Goal: Transaction & Acquisition: Download file/media

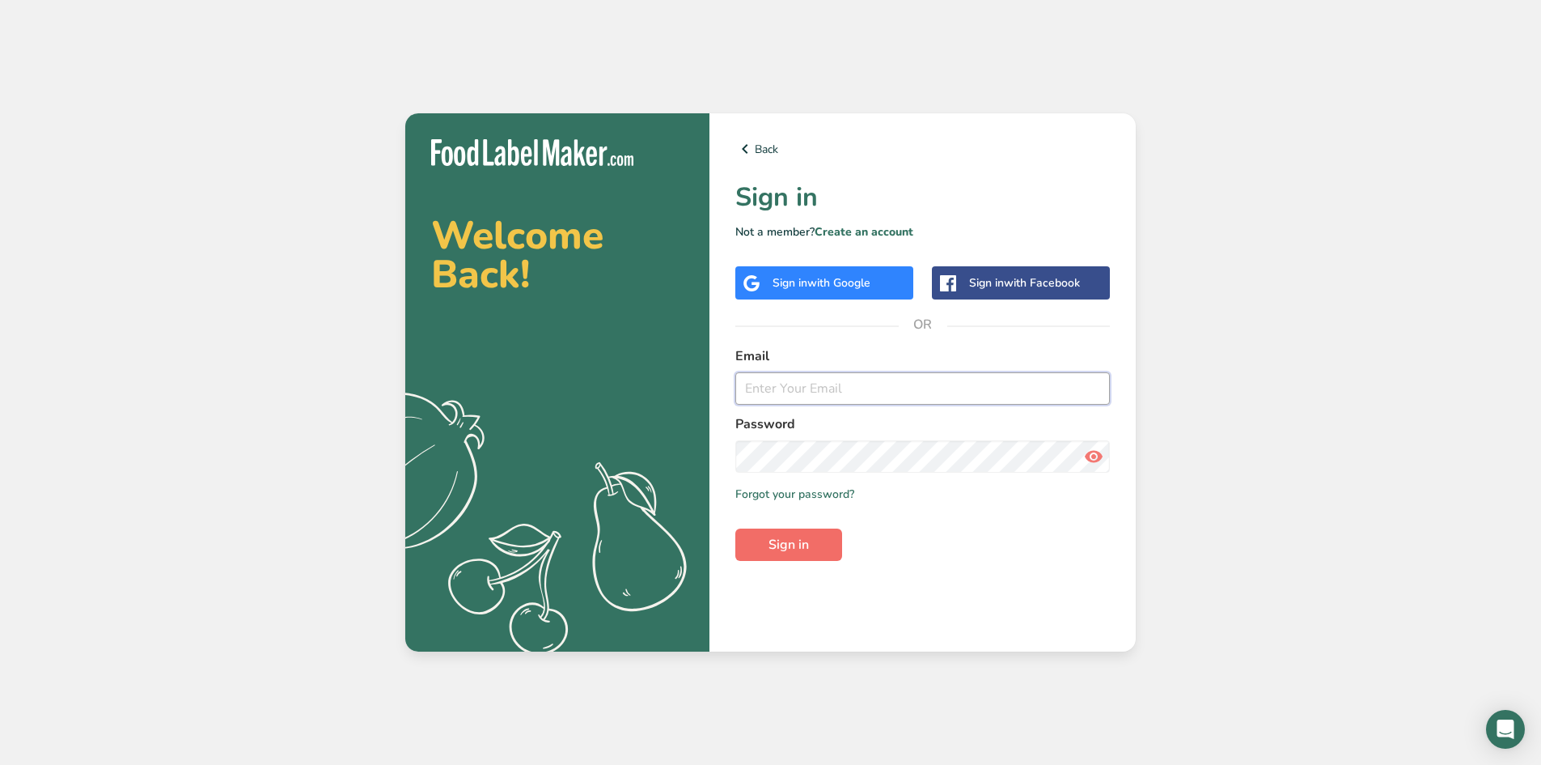
type input "[EMAIL_ADDRESS][DOMAIN_NAME]"
click at [808, 531] on button "Sign in" at bounding box center [788, 544] width 107 height 32
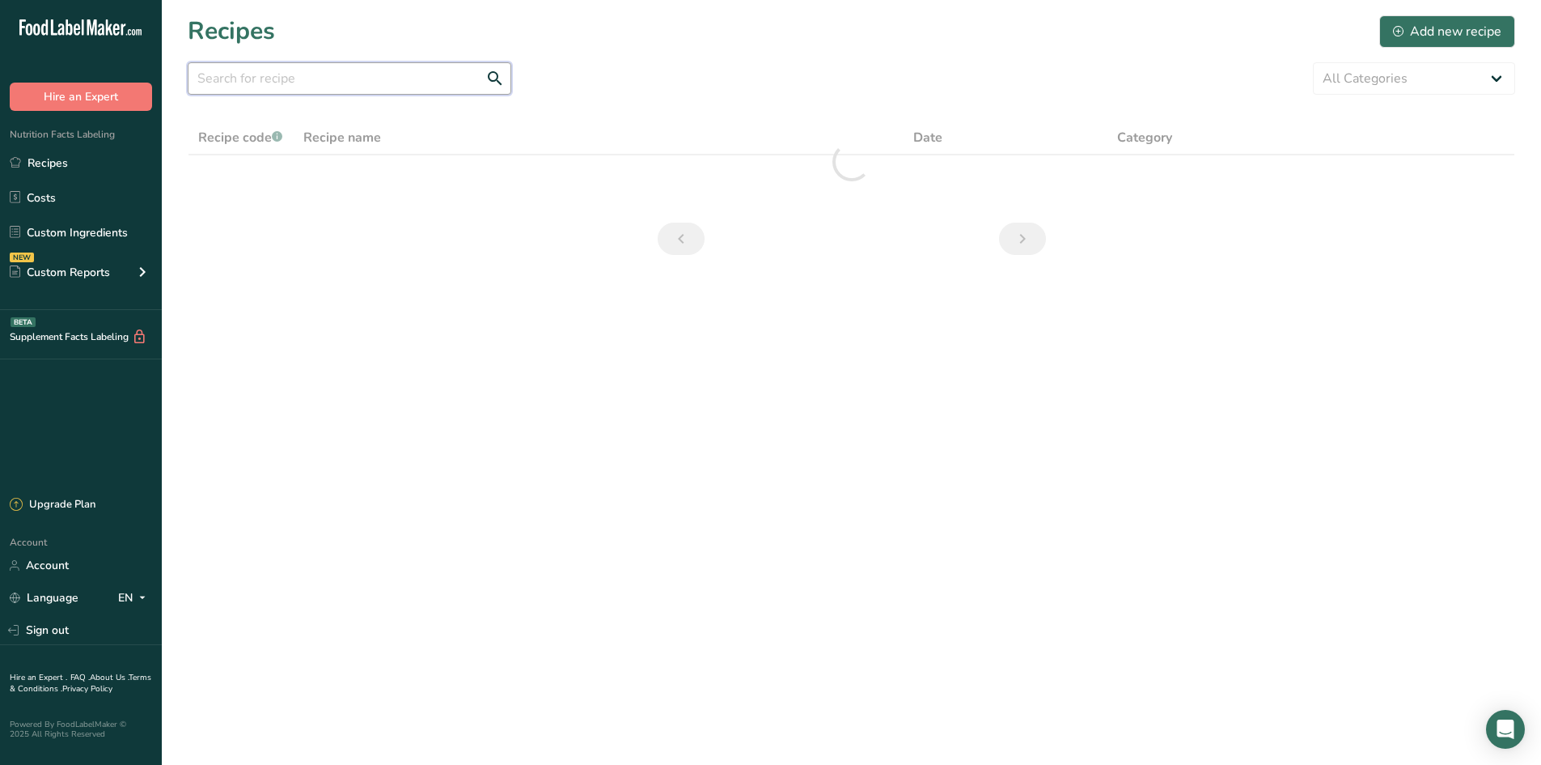
click at [229, 85] on input "text" at bounding box center [350, 78] width 324 height 32
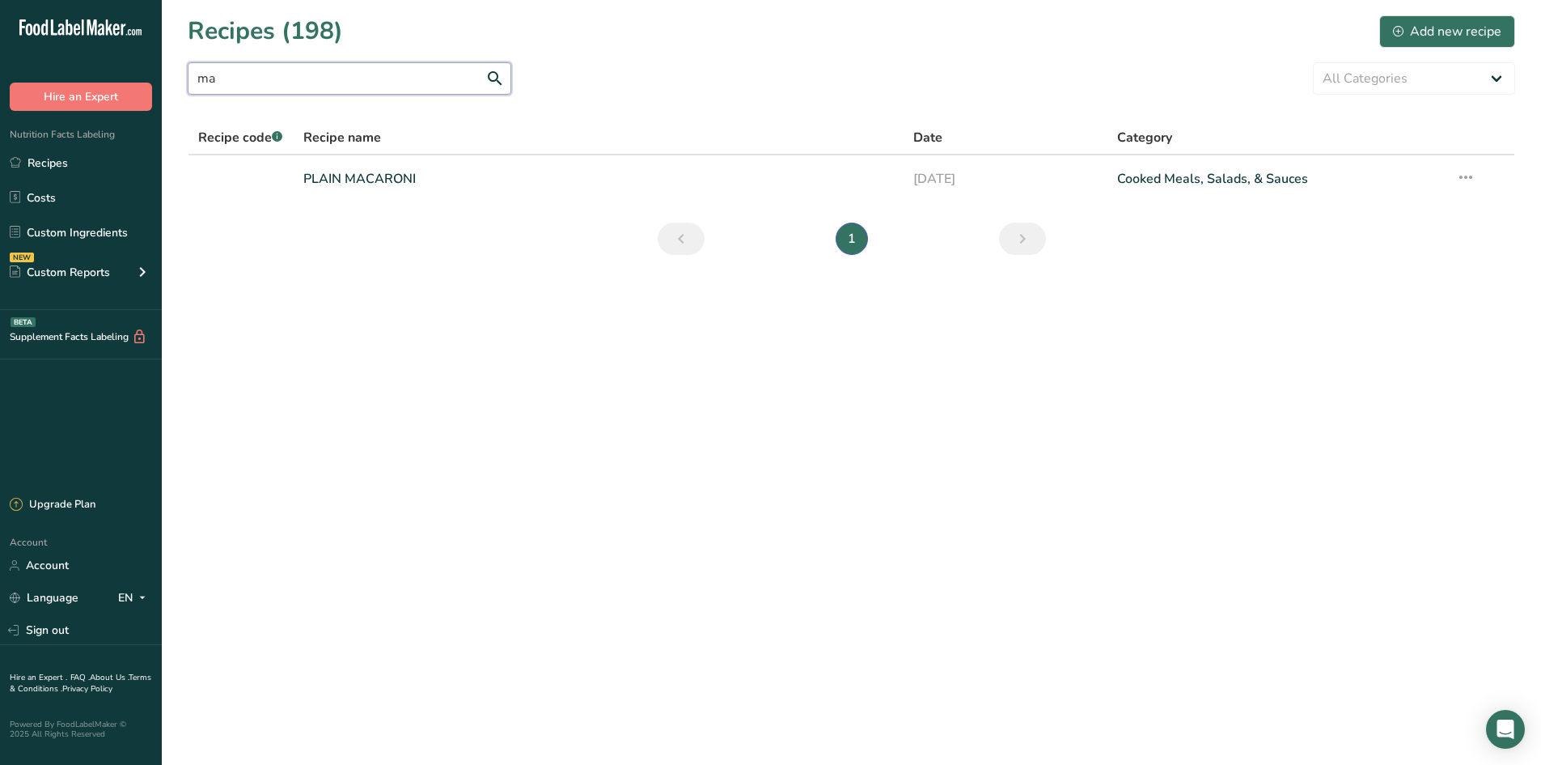
type input "m"
type input "b"
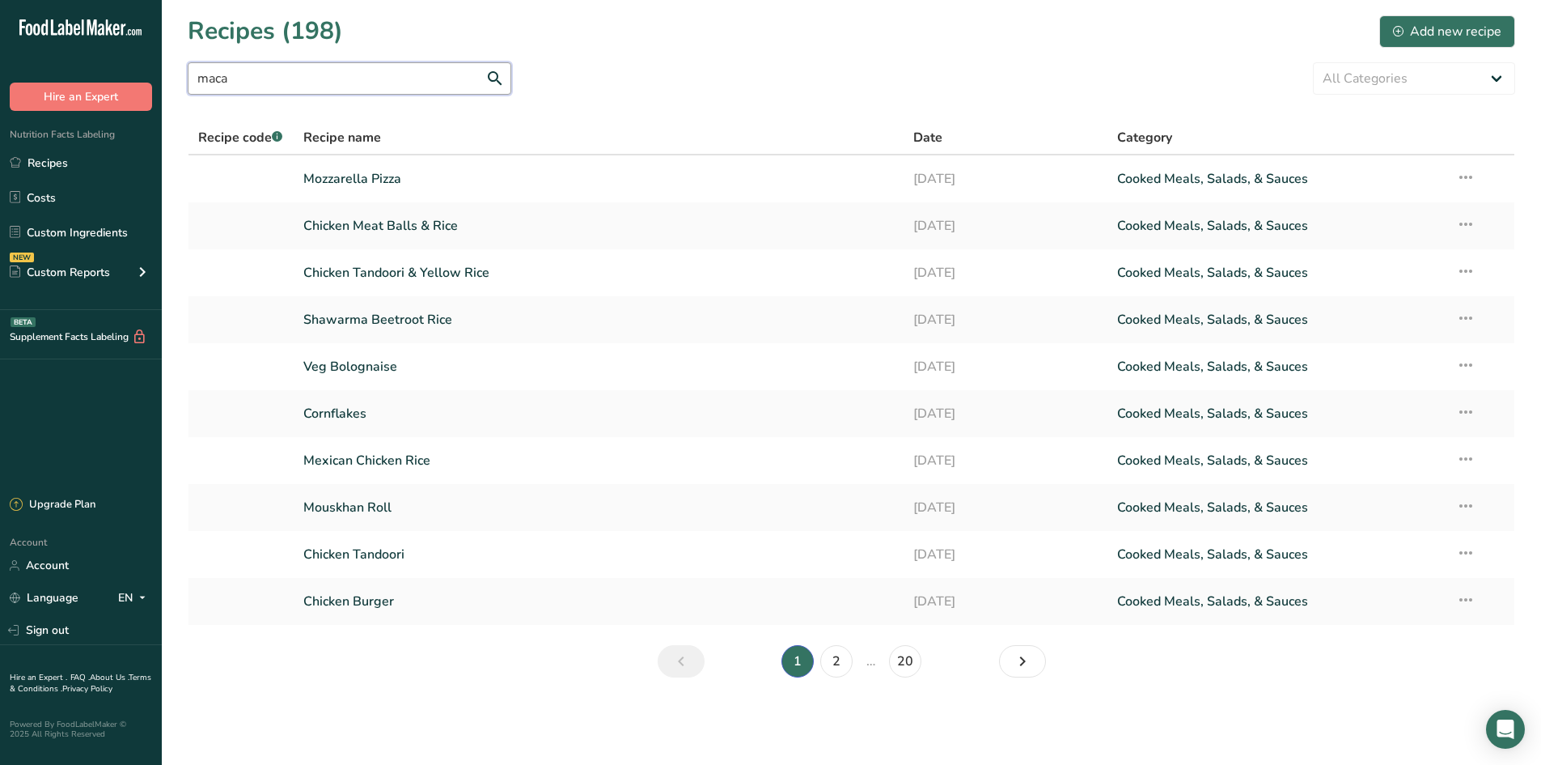
click at [307, 85] on input "maca" at bounding box center [350, 78] width 324 height 32
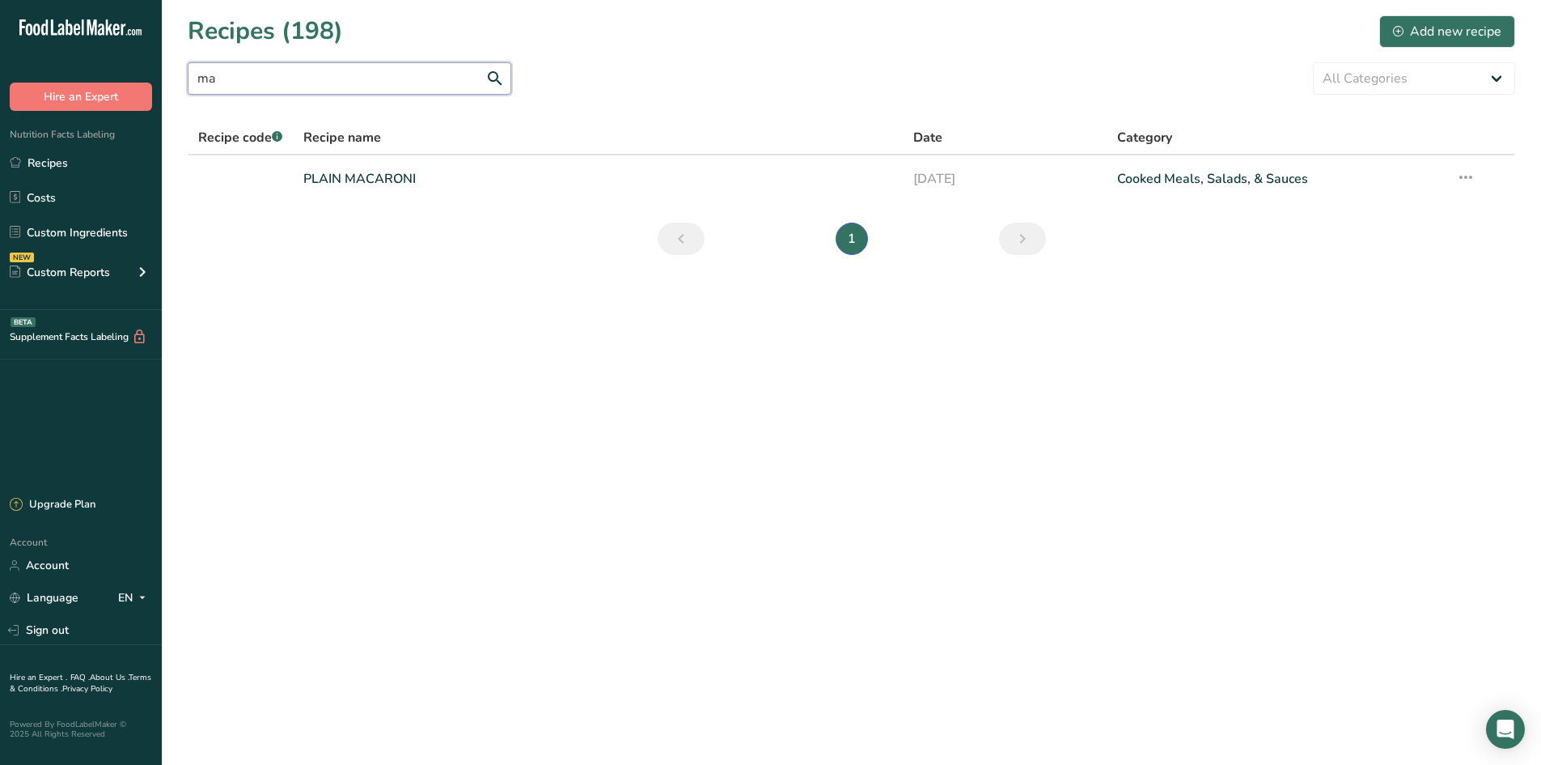
type input "m"
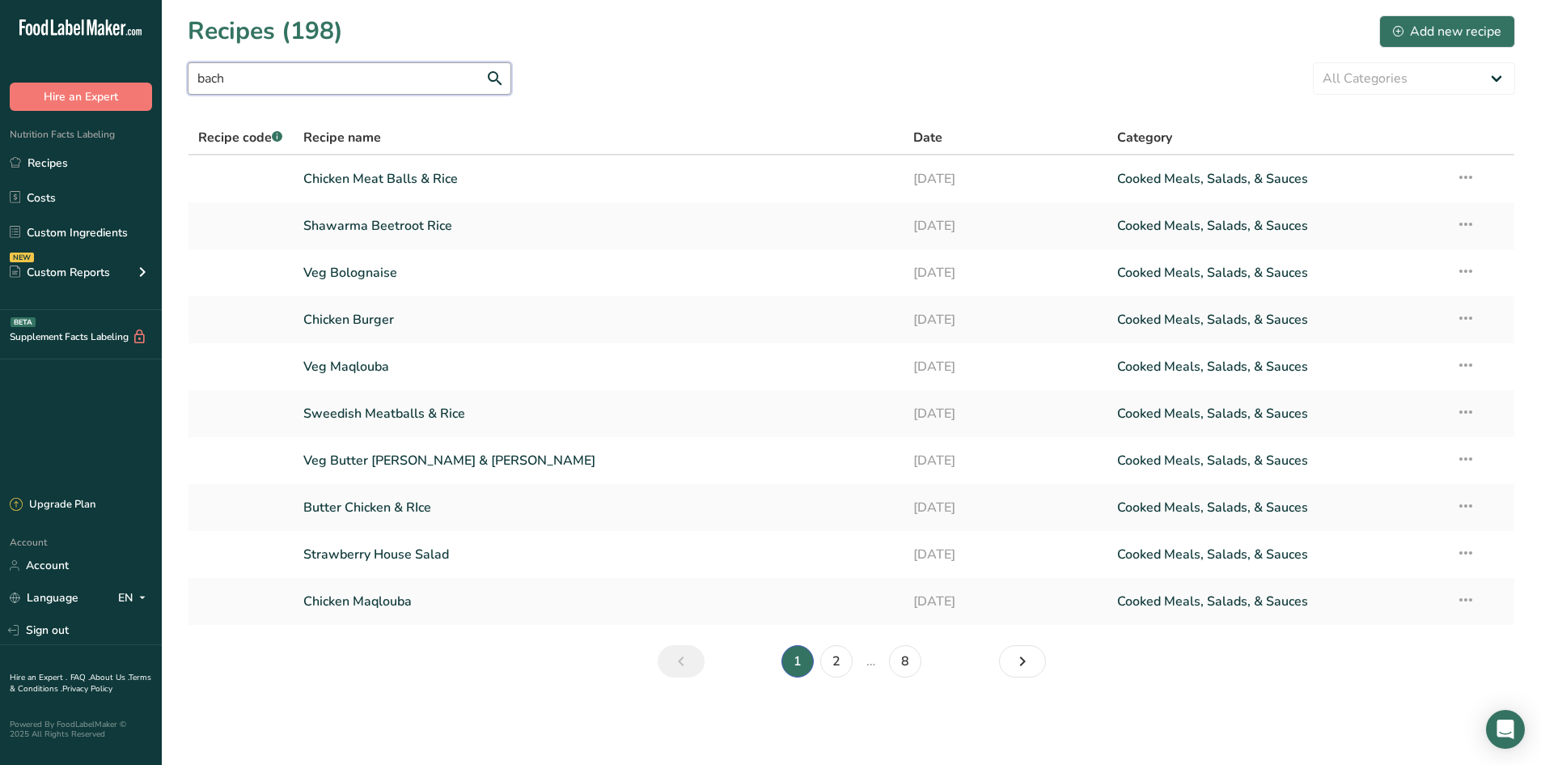
drag, startPoint x: 348, startPoint y: 90, endPoint x: 92, endPoint y: 54, distance: 258.1
click at [100, 57] on div ".a-20{fill:#fff;} Hire an Expert Nutrition Facts Labeling Recipes Costs Custom …" at bounding box center [770, 382] width 1541 height 765
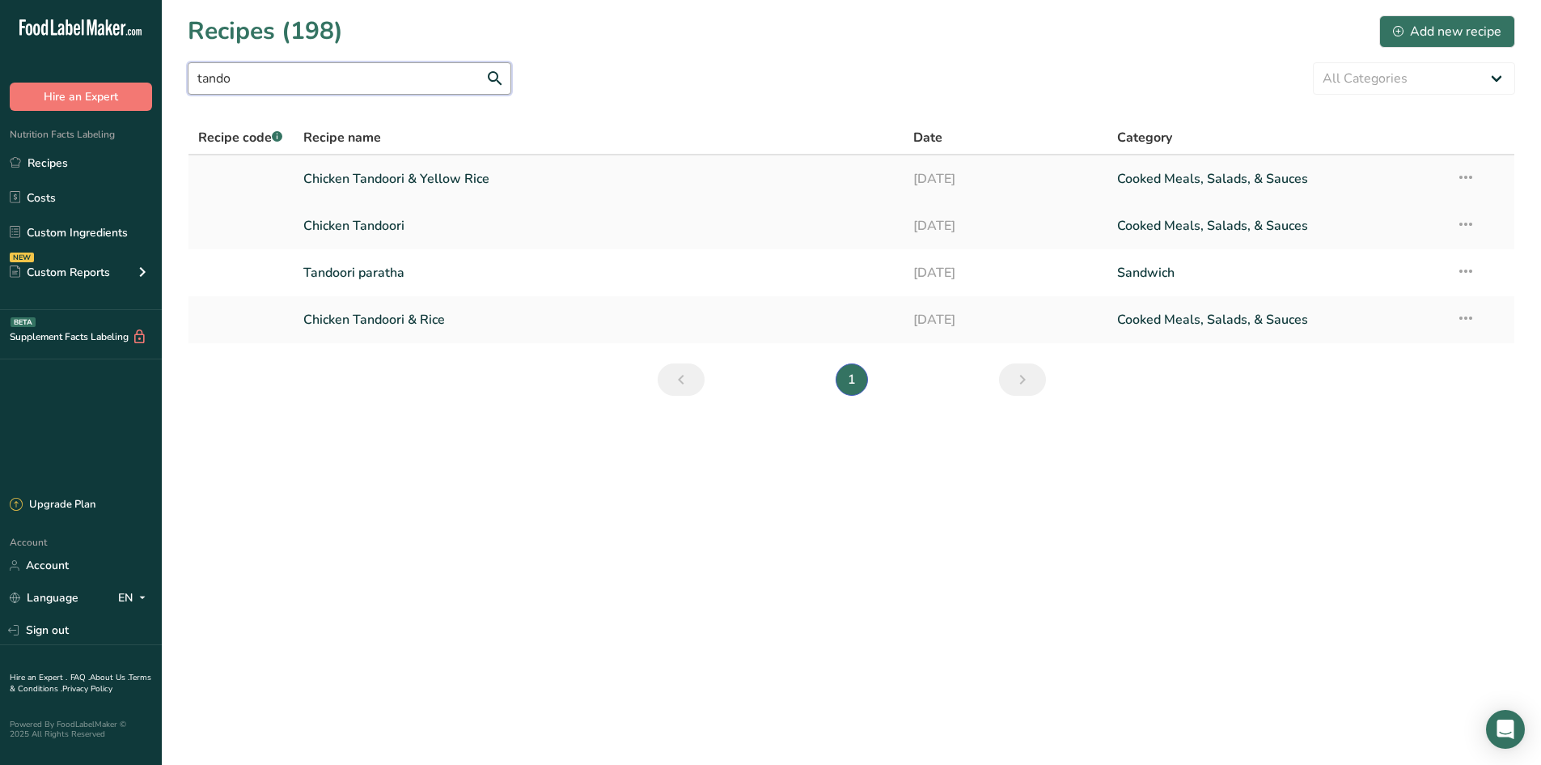
type input "tando"
click at [419, 178] on link "Chicken Tandoori & Yellow Rice" at bounding box center [598, 179] width 591 height 34
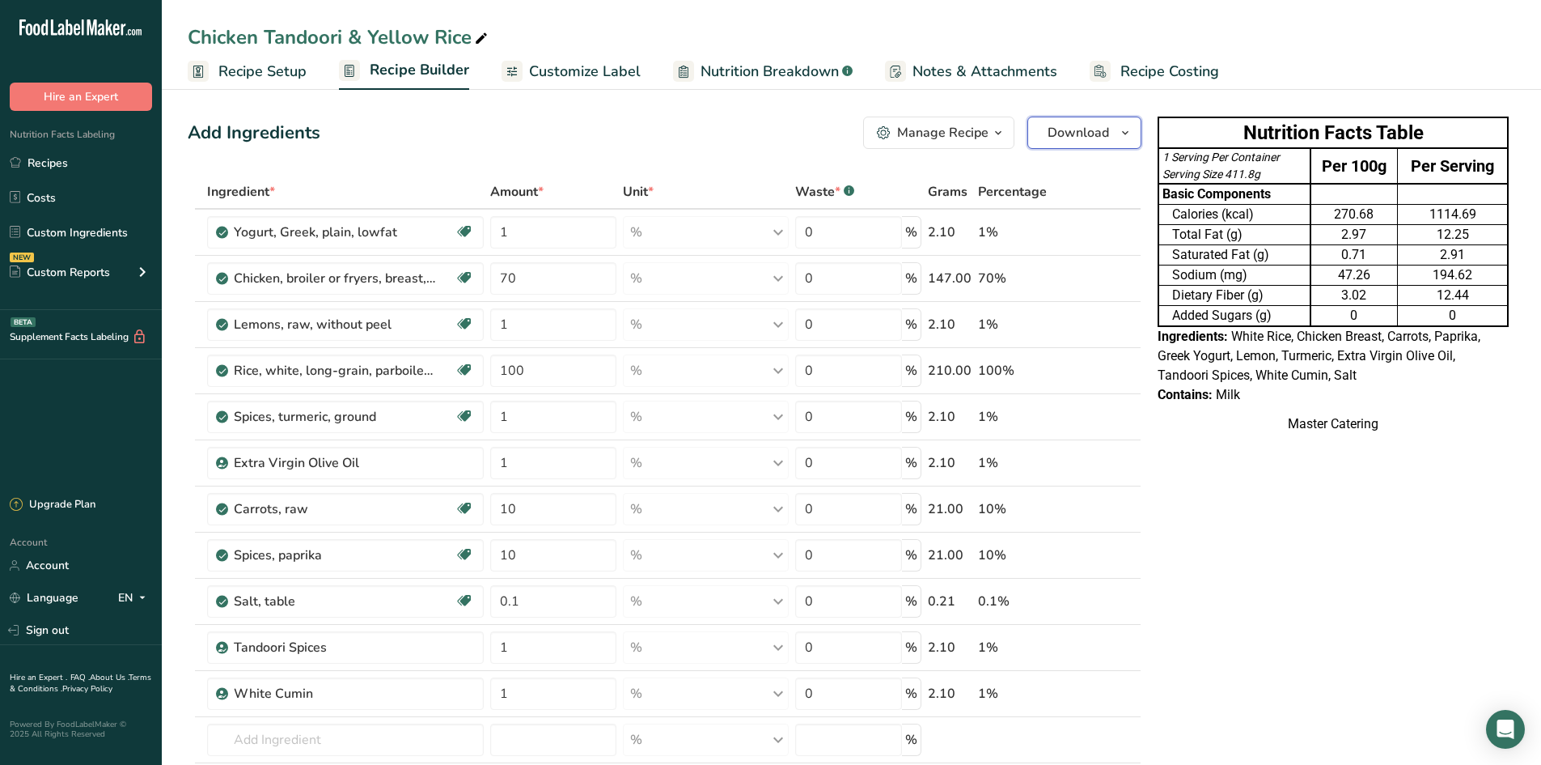
click at [1081, 131] on span "Download" at bounding box center [1078, 132] width 61 height 19
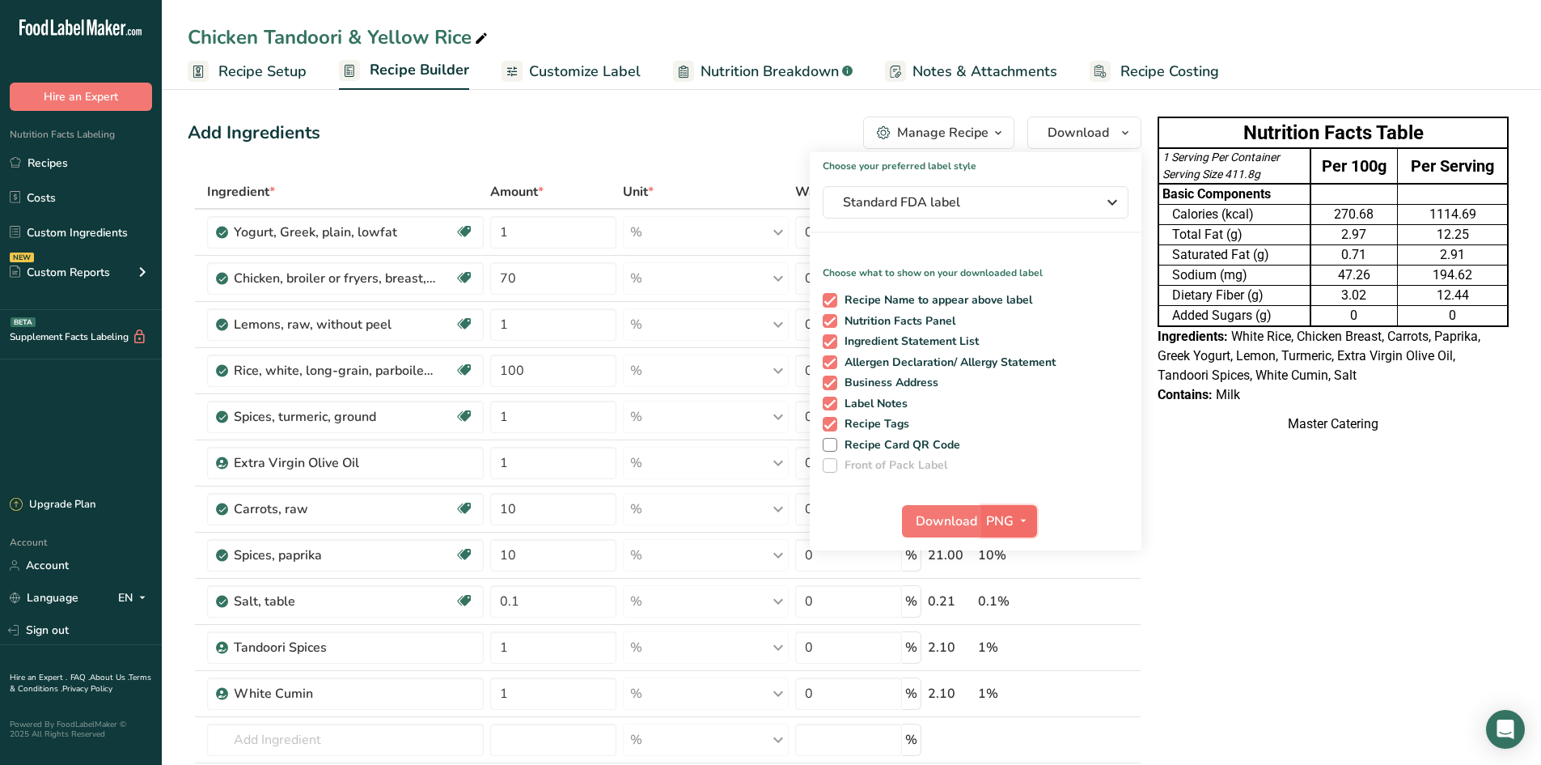
click at [986, 522] on span "PNG" at bounding box center [1000, 520] width 28 height 19
click at [1012, 628] on link "PDF" at bounding box center [1011, 634] width 52 height 27
click at [951, 511] on span "Download" at bounding box center [947, 520] width 61 height 19
